Goal: Task Accomplishment & Management: Complete application form

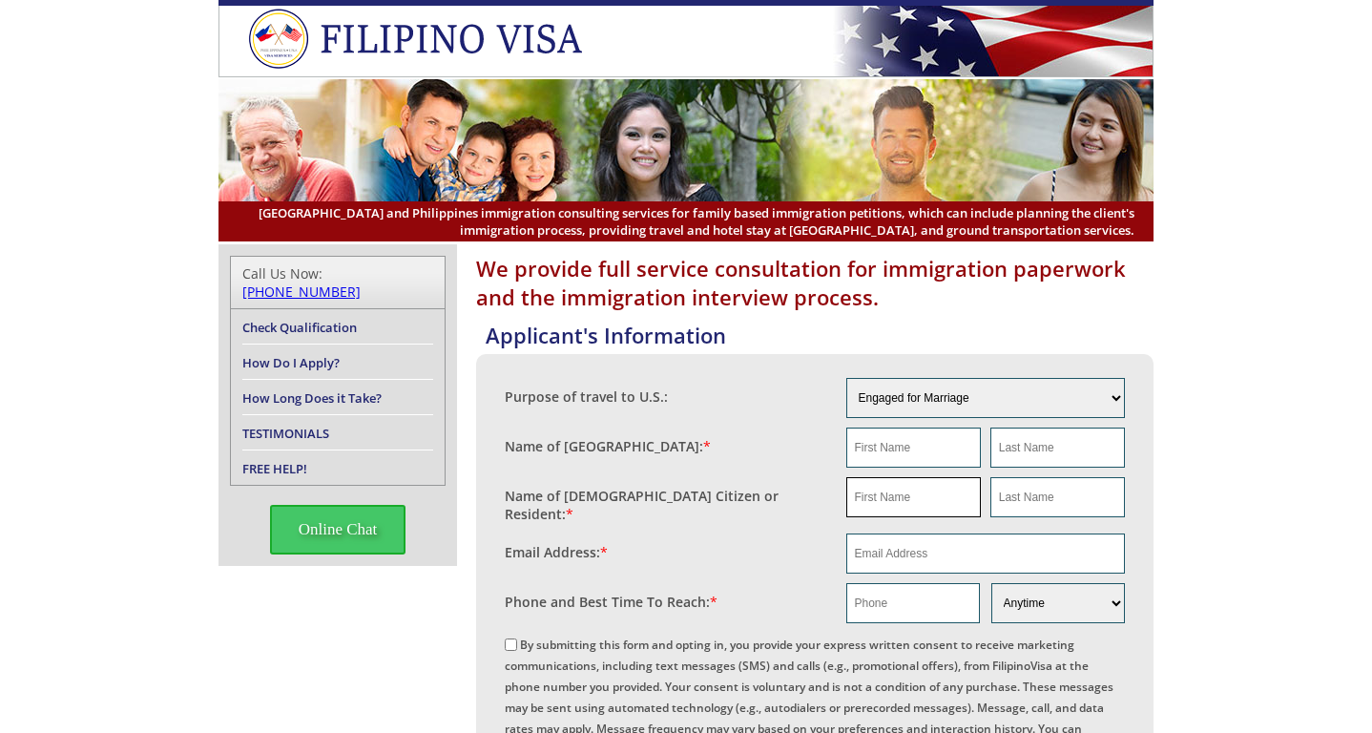
click at [880, 496] on input "text" at bounding box center [913, 497] width 135 height 40
click at [503, 644] on div "Purpose of travel to U.S.: Engaged for Marriage Already Married to [DEMOGRAPHIC…" at bounding box center [814, 692] width 677 height 676
click at [506, 644] on input "By submitting this form and opting in, you provide your express written consent…" at bounding box center [511, 644] width 12 height 12
checkbox input "true"
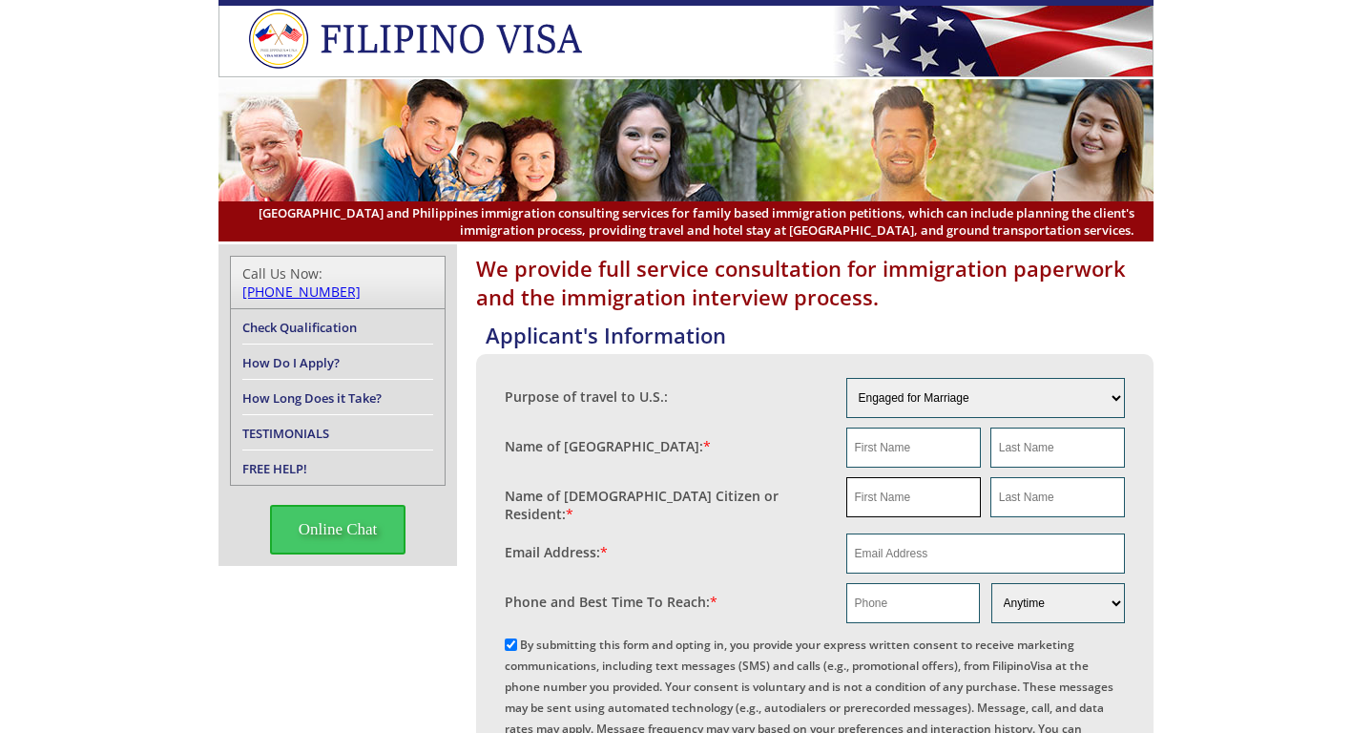
click at [877, 503] on input "text" at bounding box center [913, 497] width 135 height 40
type input "[PERSON_NAME]"
type input "Libron"
click at [923, 597] on input "text" at bounding box center [913, 603] width 134 height 40
paste input "8189839957"
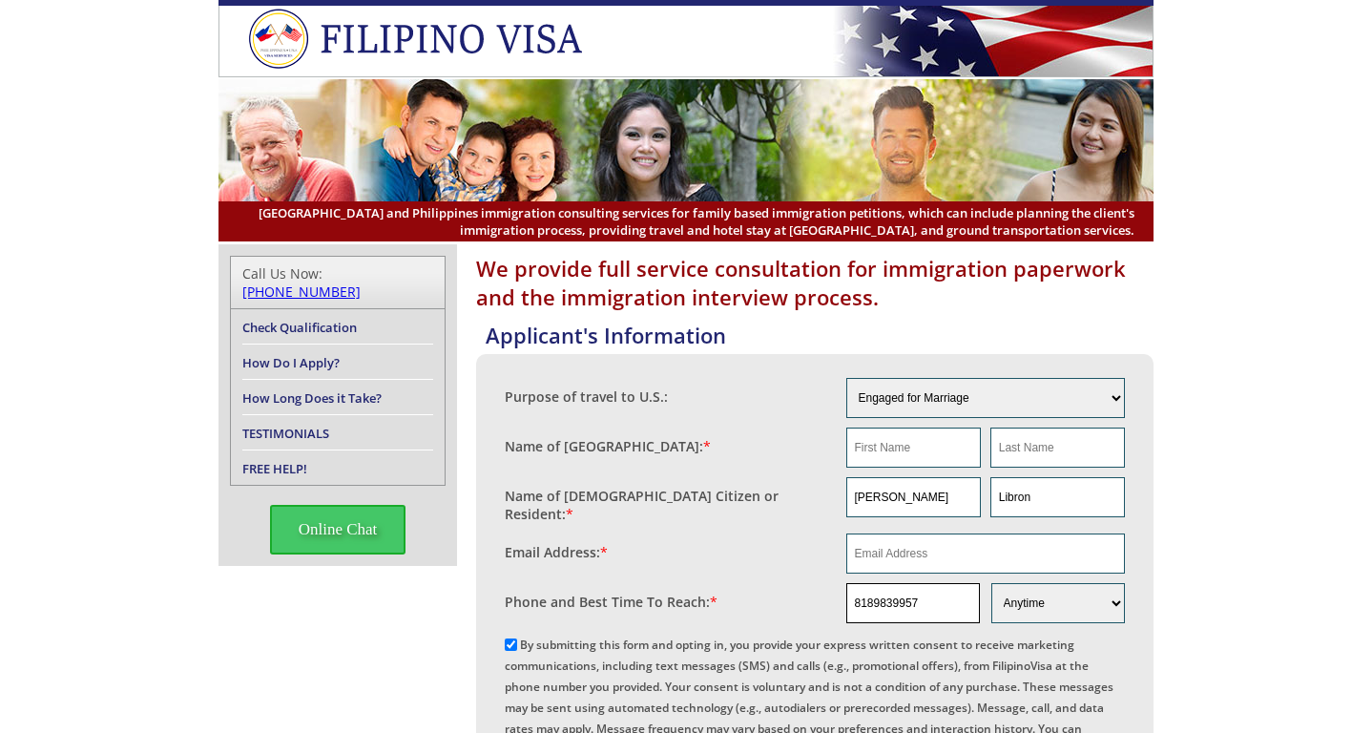
click at [856, 601] on input "8189839957" at bounding box center [913, 603] width 134 height 40
type input "18189839957"
drag, startPoint x: 867, startPoint y: 497, endPoint x: 805, endPoint y: 496, distance: 62.0
click at [805, 496] on fieldset "Name of [DEMOGRAPHIC_DATA] Citizen or Resident: * [PERSON_NAME]" at bounding box center [815, 500] width 620 height 56
click at [888, 445] on input "text" at bounding box center [913, 447] width 135 height 40
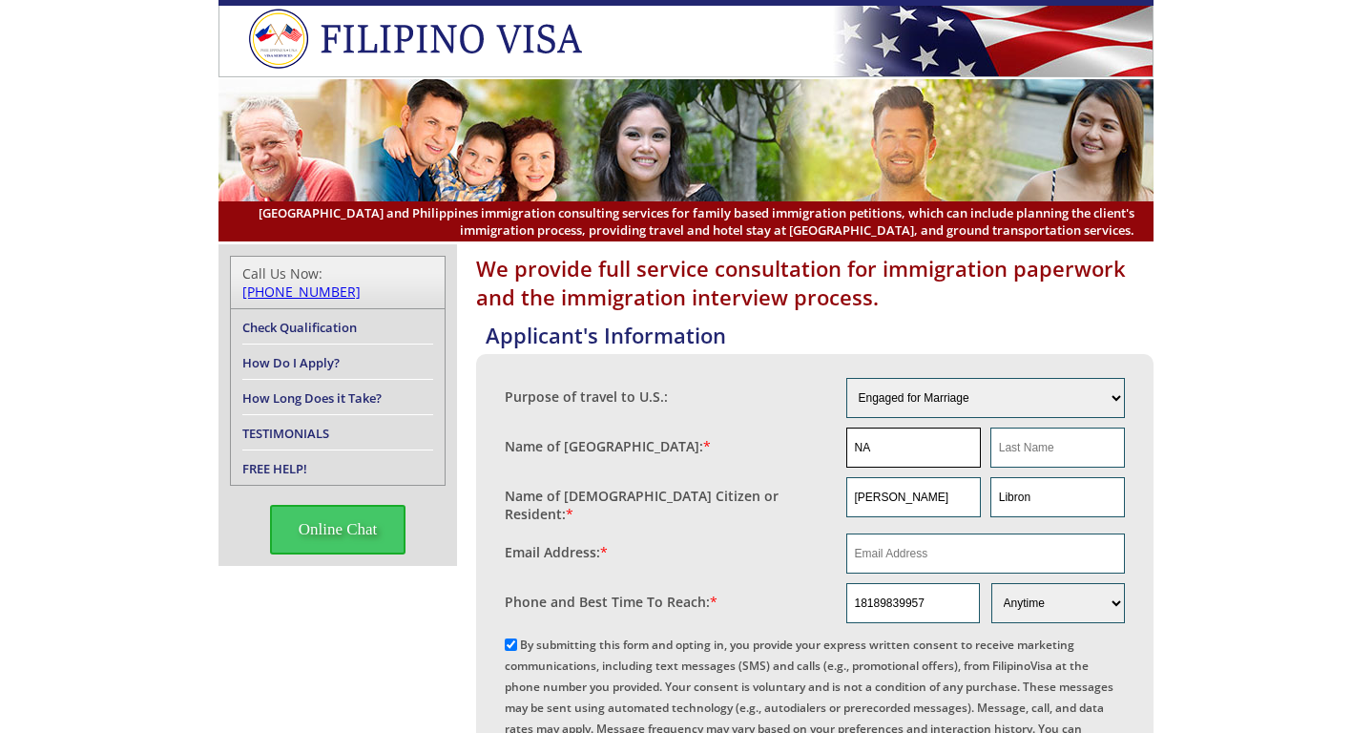
type input "NA"
